Goal: Task Accomplishment & Management: Complete application form

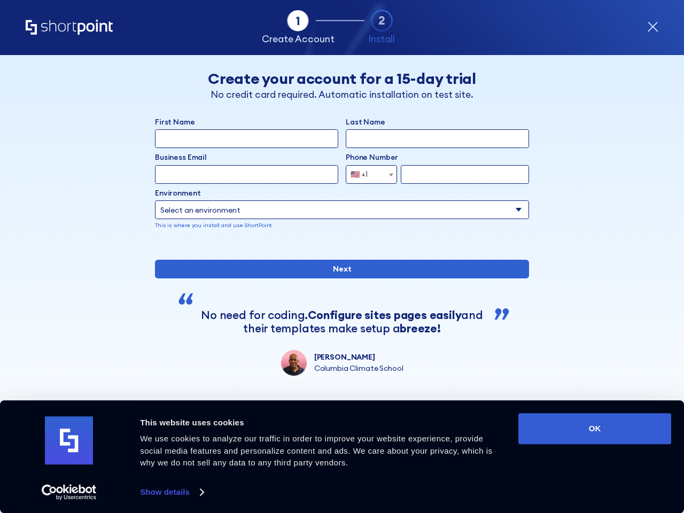
click at [342, 257] on div "First Name Last Name Business Email Invalid Email Address Phone Number [GEOGRAP…" at bounding box center [342, 246] width 374 height 259
click at [172, 492] on link "Show details" at bounding box center [171, 492] width 63 height 16
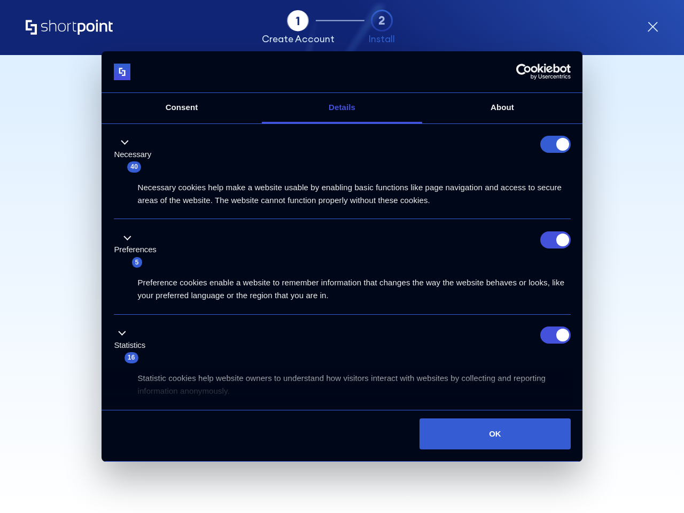
click at [571, 173] on div "Necessary 40" at bounding box center [342, 154] width 457 height 37
click at [653, 27] on icon "form" at bounding box center [653, 26] width 9 height 9
click at [116, 75] on img at bounding box center [122, 72] width 17 height 17
click at [591, 77] on div "Skip this step" at bounding box center [589, 86] width 77 height 32
click at [372, 174] on div "Necessary cookies help make a website usable by enabling basic functions like p…" at bounding box center [342, 190] width 457 height 34
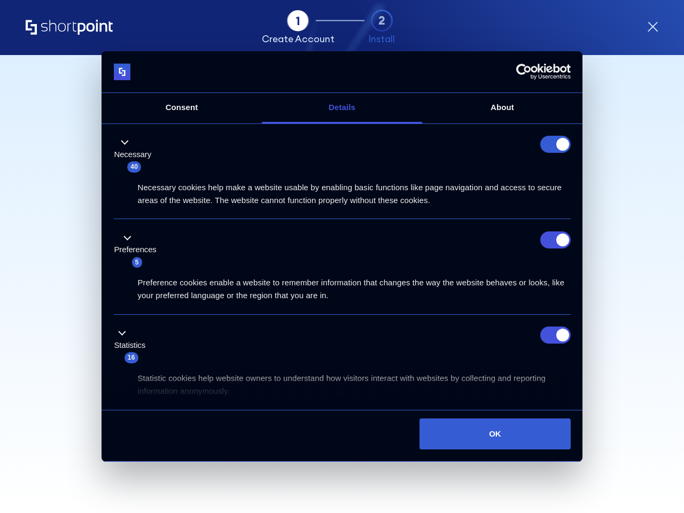
click at [342, 269] on div "Preference cookies enable a website to remember information that changes the wa…" at bounding box center [342, 285] width 457 height 34
